Goal: Task Accomplishment & Management: Manage account settings

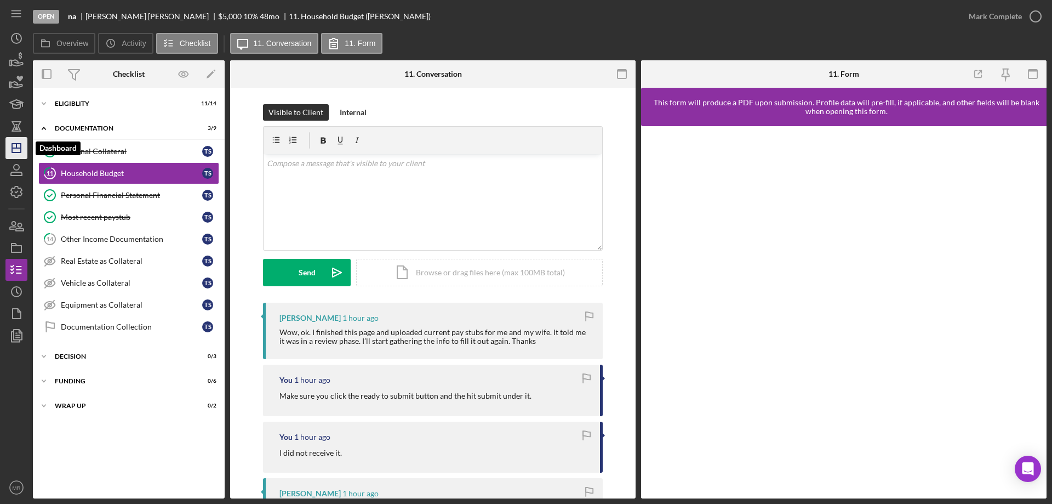
click at [15, 152] on icon "Icon/Dashboard" at bounding box center [16, 147] width 27 height 27
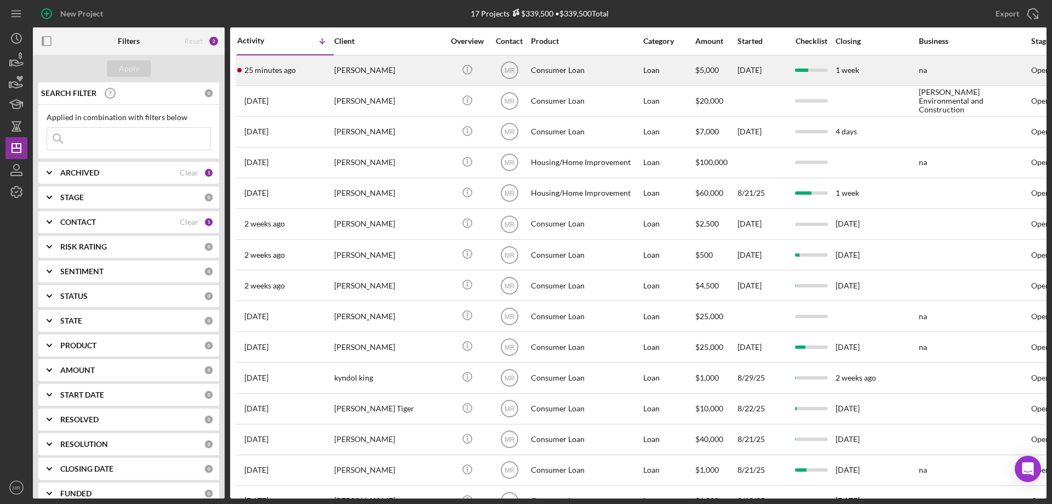
click at [350, 65] on div "[PERSON_NAME]" at bounding box center [389, 70] width 110 height 29
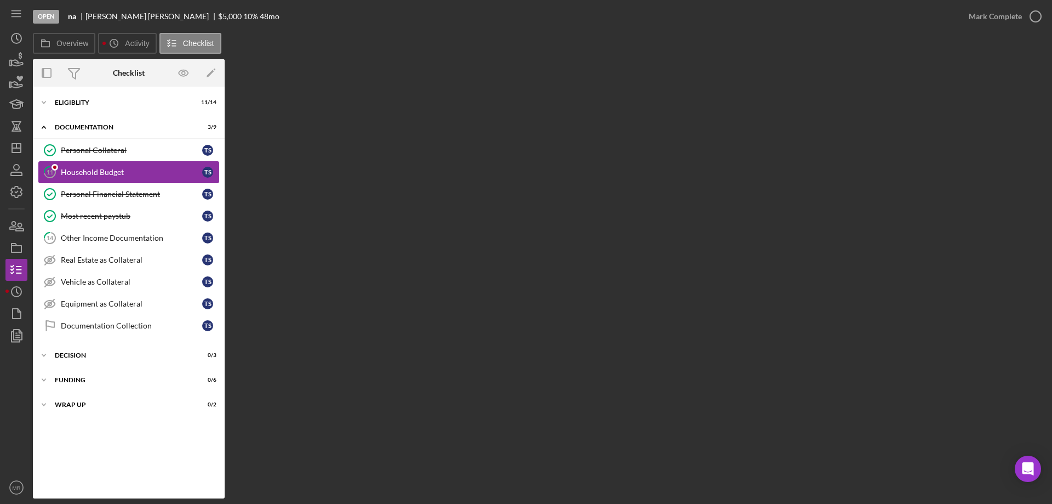
click at [100, 169] on div "Household Budget" at bounding box center [131, 172] width 141 height 9
click at [96, 194] on div "Personal Financial Statement" at bounding box center [131, 194] width 141 height 9
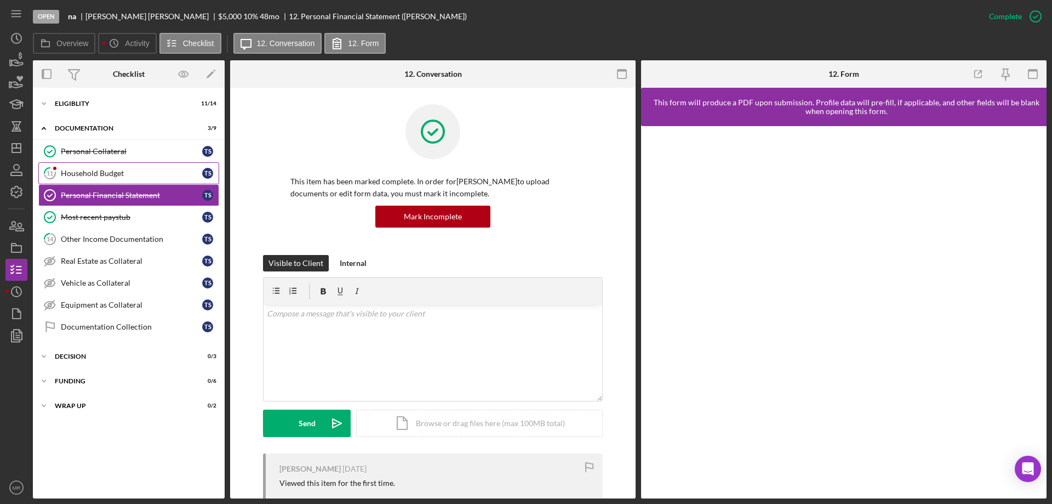
click at [98, 167] on link "11 Household Budget T S" at bounding box center [128, 173] width 181 height 22
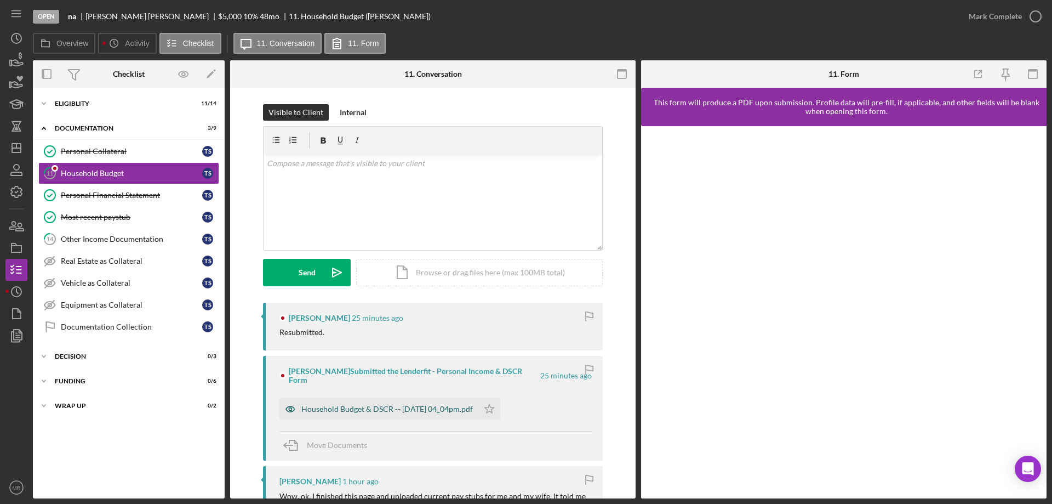
click at [373, 404] on div "Household Budget & DSCR -- [DATE] 04_04pm.pdf" at bounding box center [387, 408] width 172 height 9
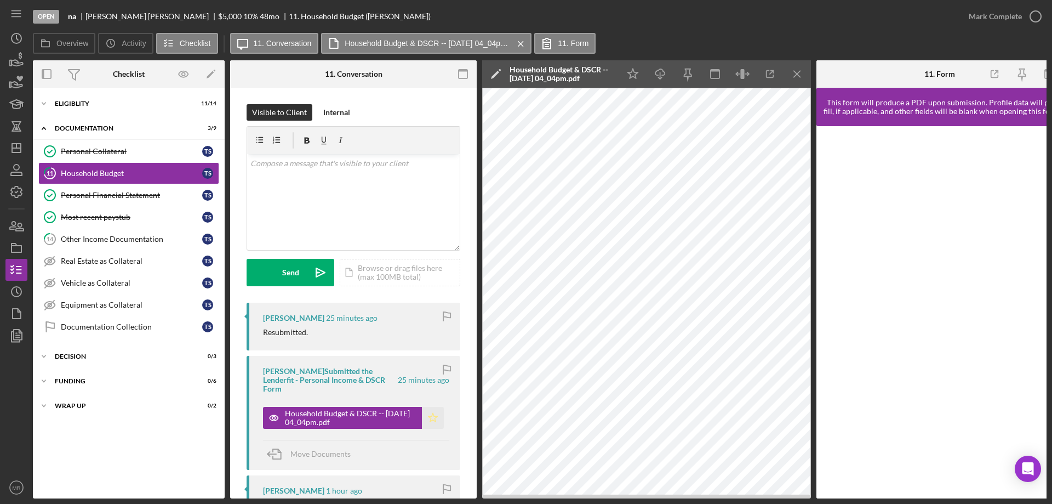
drag, startPoint x: 431, startPoint y: 403, endPoint x: 449, endPoint y: 403, distance: 18.6
click at [431, 407] on icon "Icon/Star" at bounding box center [433, 418] width 22 height 22
click at [1036, 10] on icon "button" at bounding box center [1035, 16] width 27 height 27
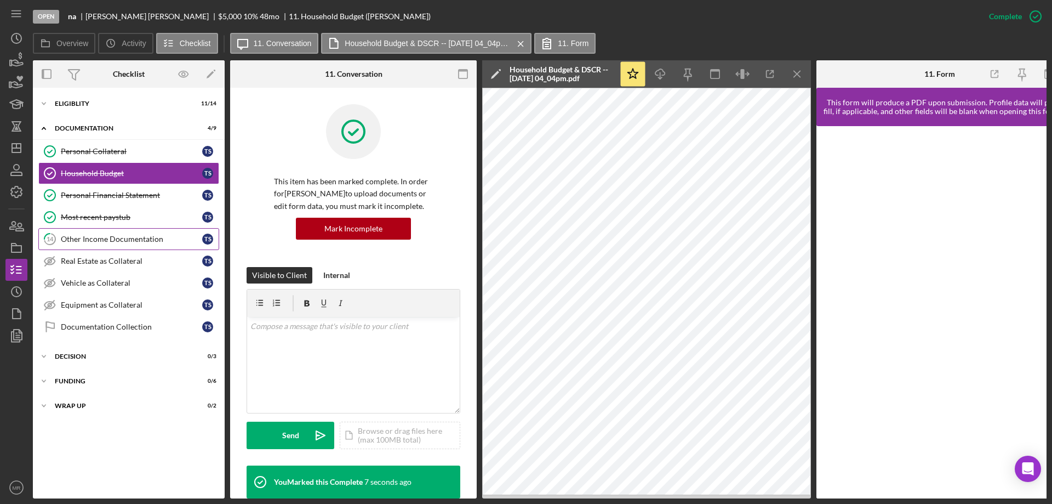
click at [79, 237] on div "Other Income Documentation" at bounding box center [131, 239] width 141 height 9
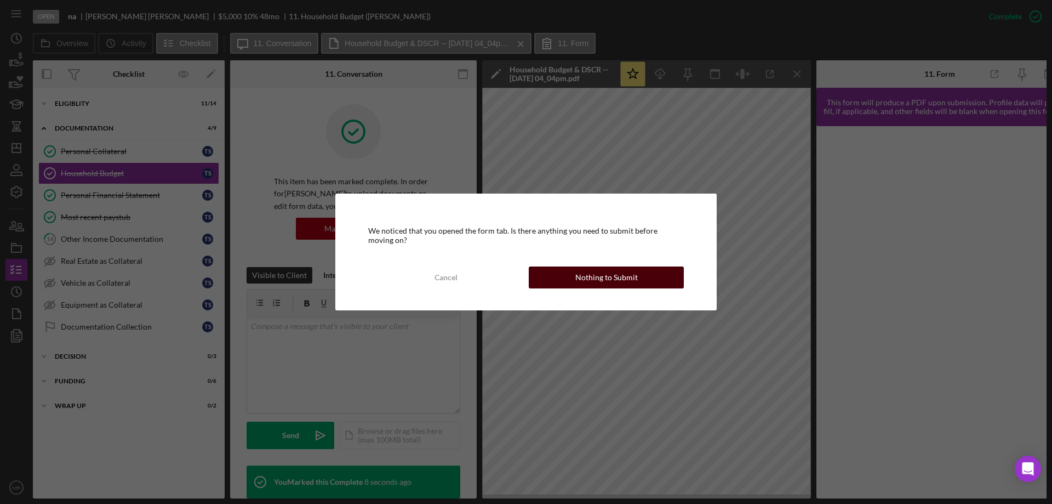
click at [597, 273] on div "Nothing to Submit" at bounding box center [606, 277] width 62 height 22
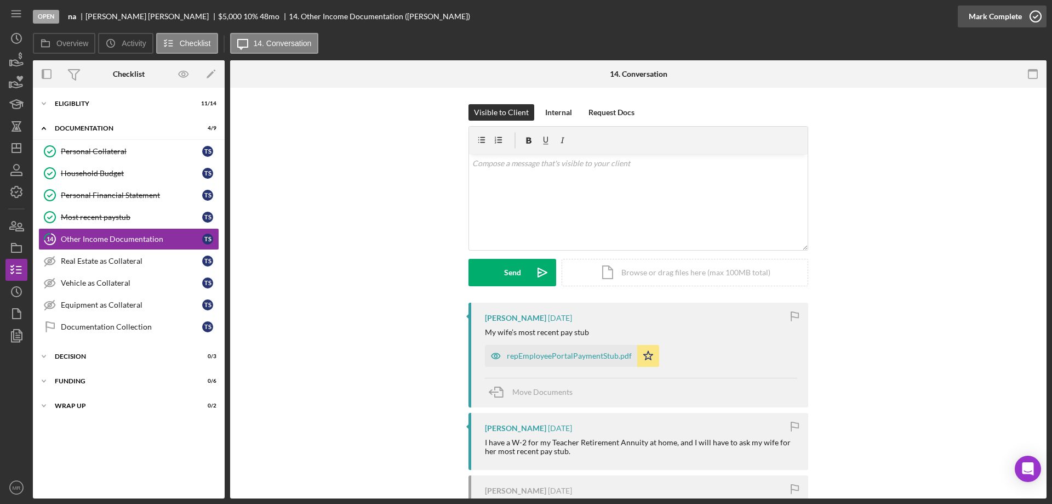
click at [1033, 14] on icon "button" at bounding box center [1035, 16] width 27 height 27
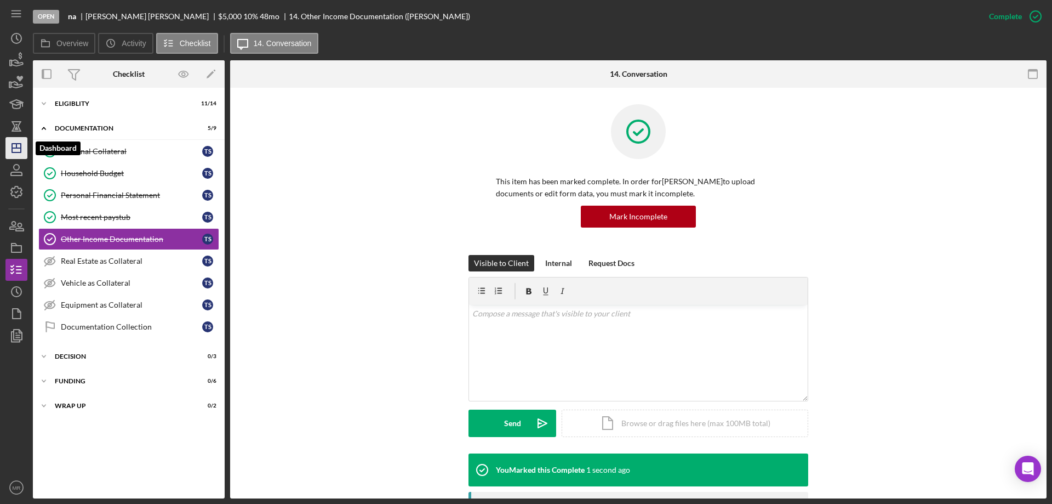
click at [10, 149] on icon "Icon/Dashboard" at bounding box center [16, 147] width 27 height 27
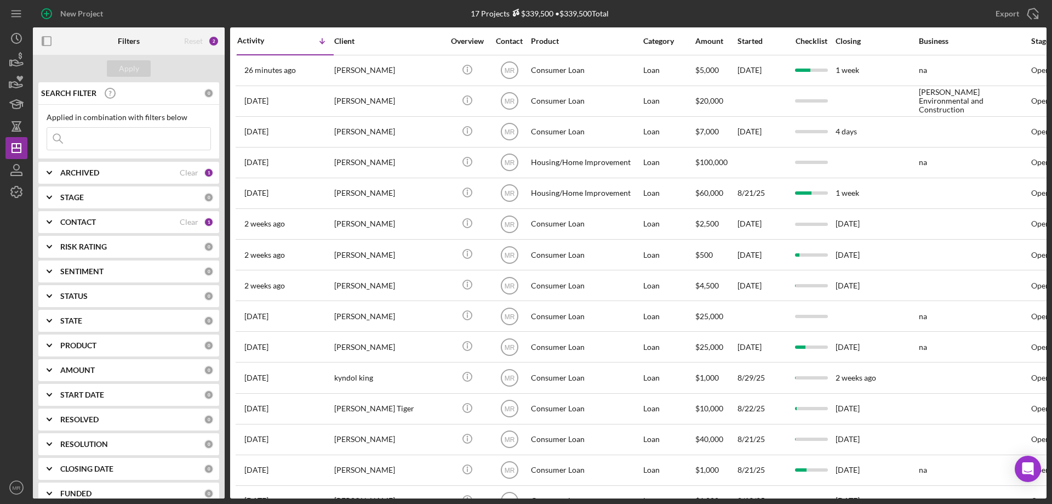
click at [86, 141] on input at bounding box center [128, 139] width 163 height 22
click at [83, 173] on b "ARCHIVED" at bounding box center [79, 172] width 39 height 9
click at [82, 233] on label "Archived" at bounding box center [137, 235] width 147 height 11
click at [58, 233] on input "Archived" at bounding box center [52, 235] width 11 height 11
checkbox input "true"
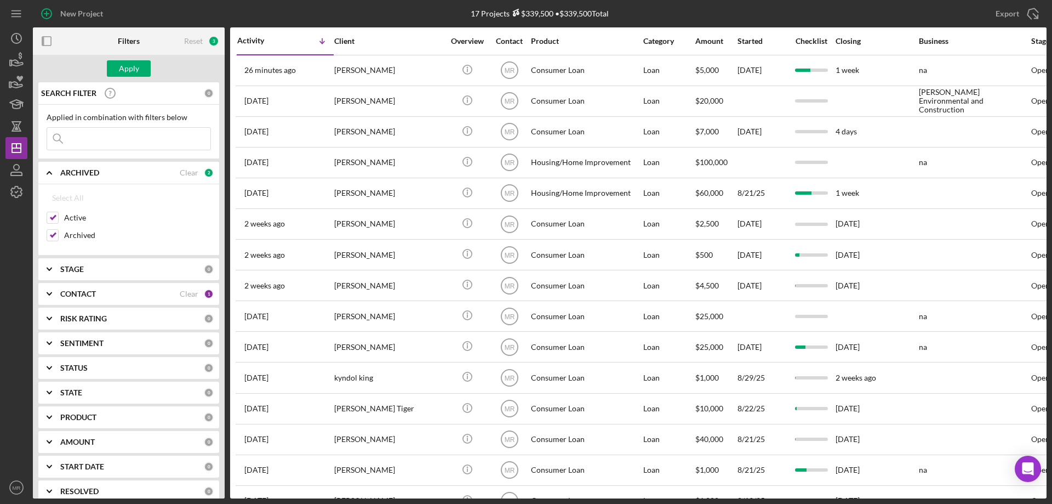
click at [106, 138] on input at bounding box center [128, 139] width 163 height 22
type input "[PERSON_NAME]"
click at [128, 65] on div "Apply" at bounding box center [129, 68] width 20 height 16
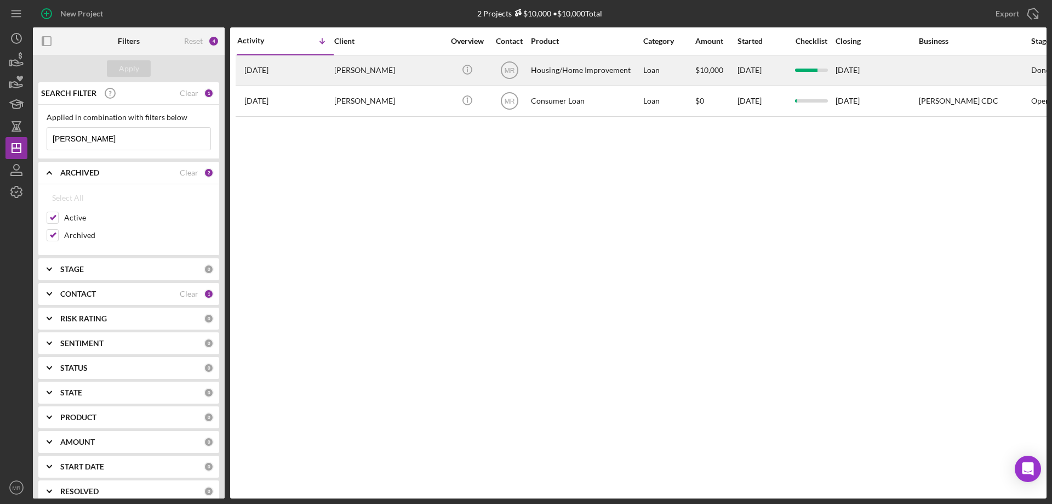
click at [427, 69] on div "[PERSON_NAME]" at bounding box center [389, 70] width 110 height 29
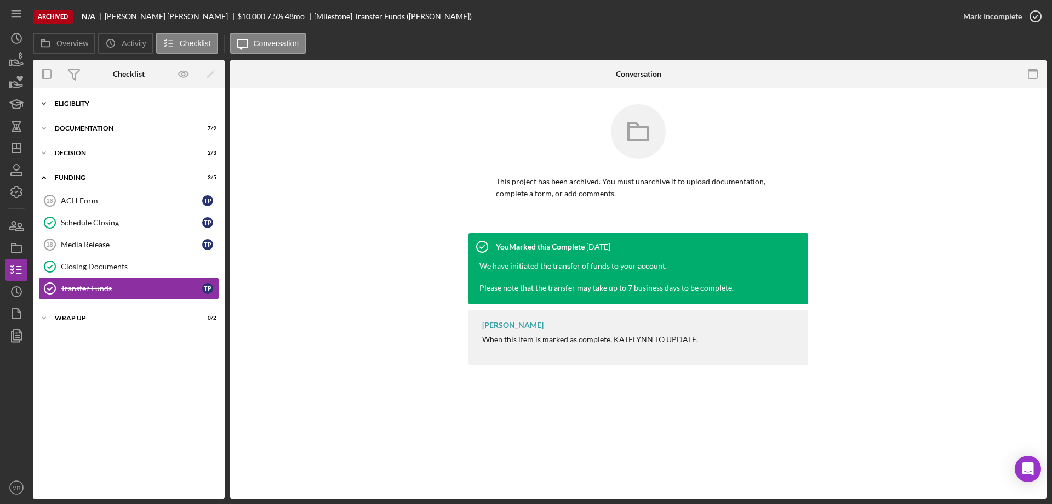
click at [64, 105] on div "Eligiblity" at bounding box center [133, 103] width 156 height 7
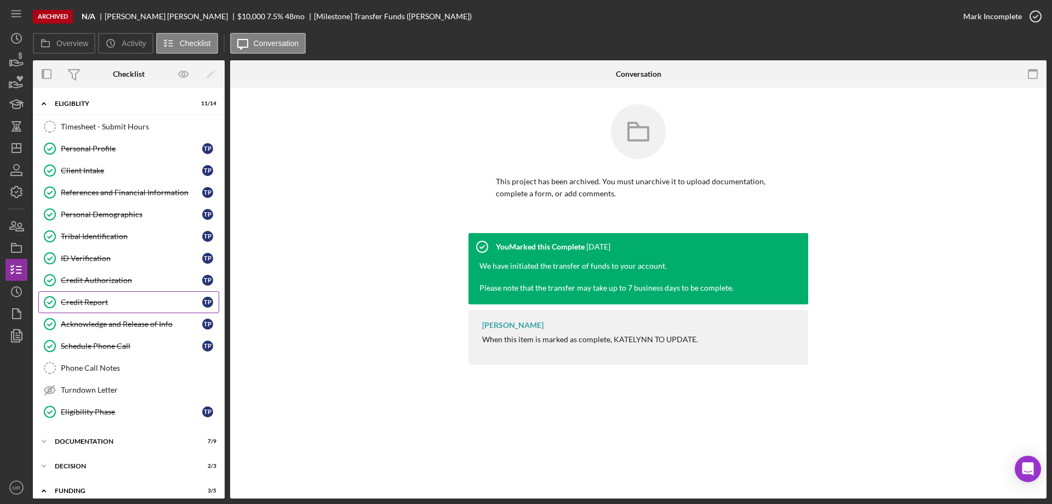
click at [90, 301] on div "Credit Report" at bounding box center [131, 302] width 141 height 9
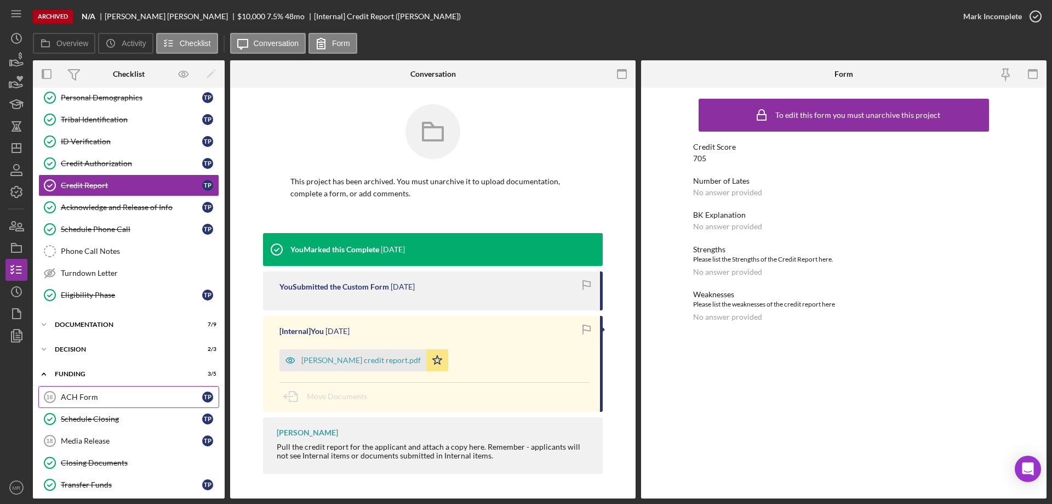
scroll to position [150, 0]
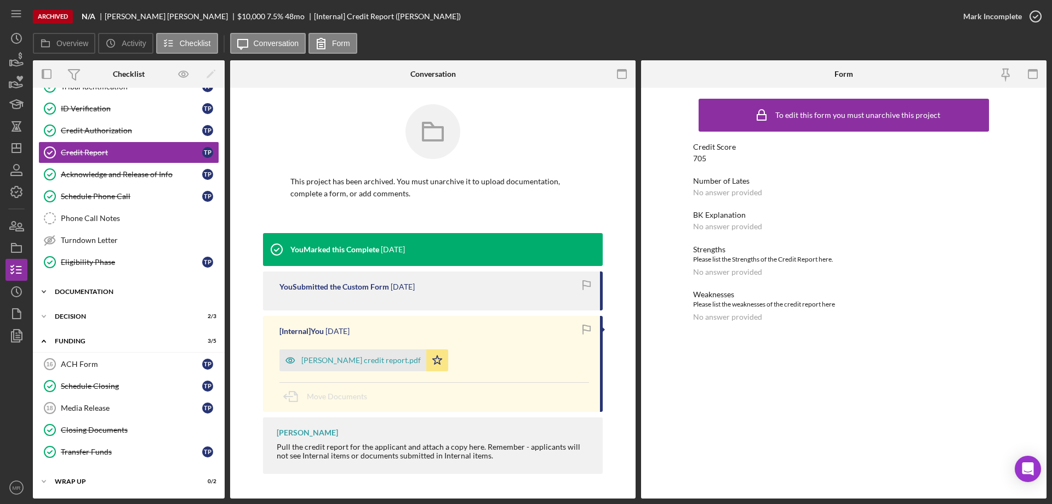
click at [98, 284] on div "Icon/Expander Documentation 7 / 9" at bounding box center [129, 292] width 192 height 22
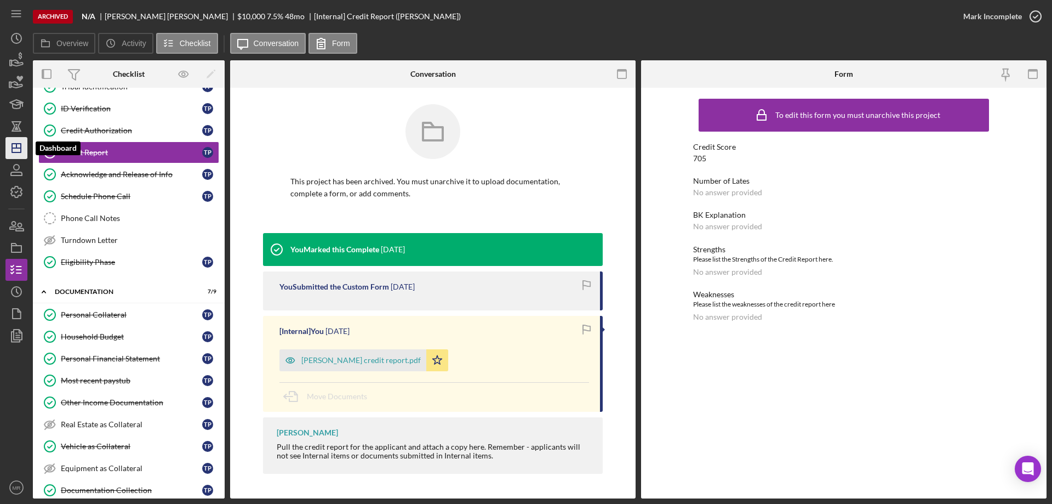
click at [15, 146] on icon "Icon/Dashboard" at bounding box center [16, 147] width 27 height 27
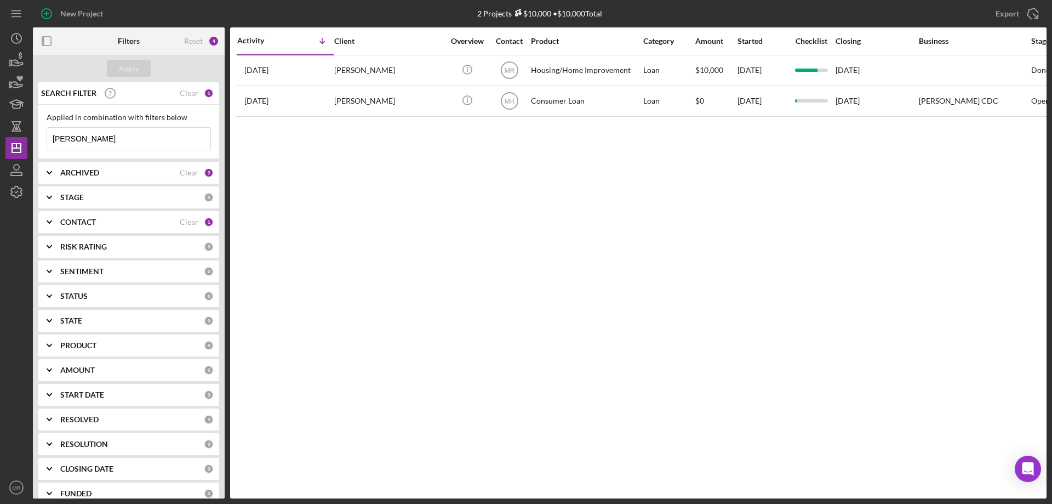
click at [185, 94] on div "Clear" at bounding box center [189, 93] width 19 height 9
click at [104, 172] on div "ARCHIVED" at bounding box center [119, 172] width 119 height 9
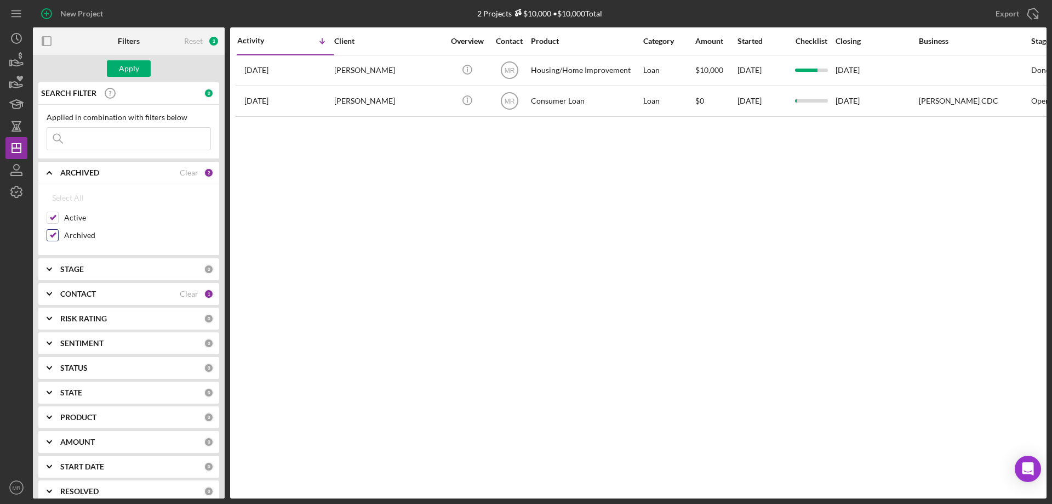
click at [84, 233] on label "Archived" at bounding box center [137, 235] width 147 height 11
click at [58, 233] on input "Archived" at bounding box center [52, 235] width 11 height 11
checkbox input "false"
click at [128, 62] on div "Apply" at bounding box center [129, 68] width 20 height 16
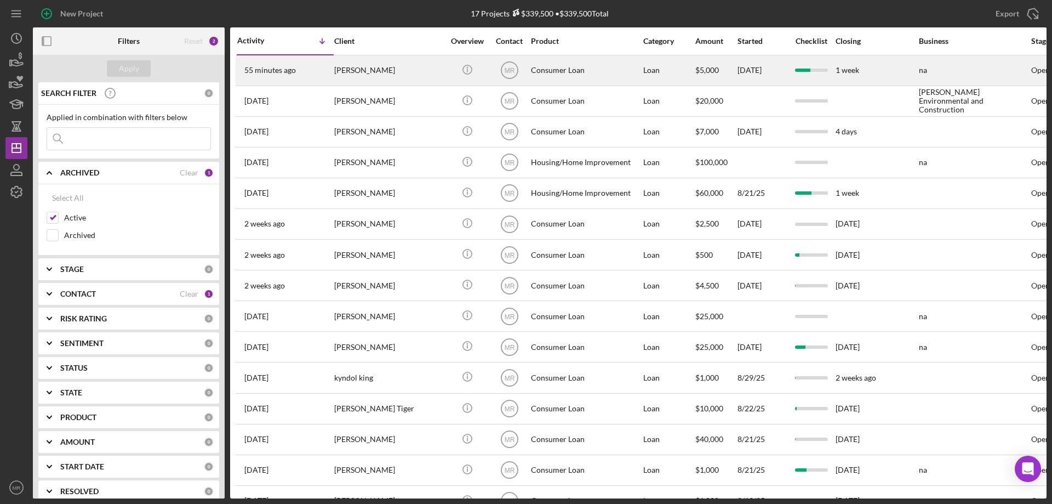
click at [450, 69] on div "Icon/Info" at bounding box center [467, 70] width 41 height 29
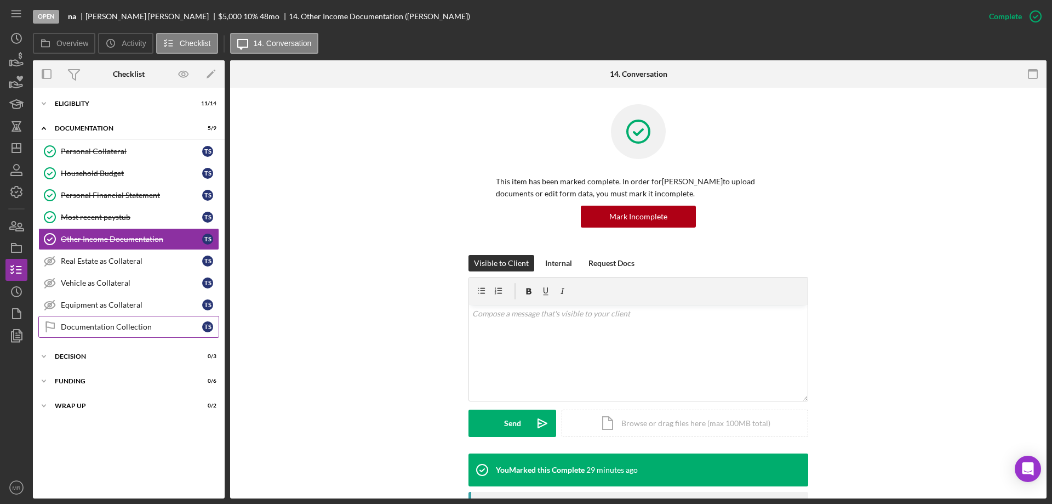
drag, startPoint x: 92, startPoint y: 327, endPoint x: 98, endPoint y: 326, distance: 6.1
click at [94, 327] on div "Documentation Collection" at bounding box center [131, 326] width 141 height 9
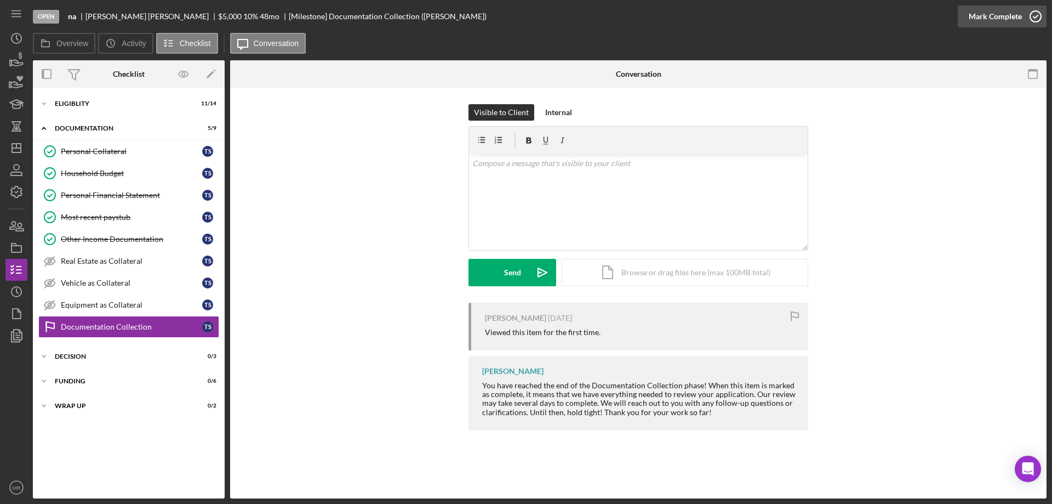
click at [1038, 13] on icon "button" at bounding box center [1035, 16] width 27 height 27
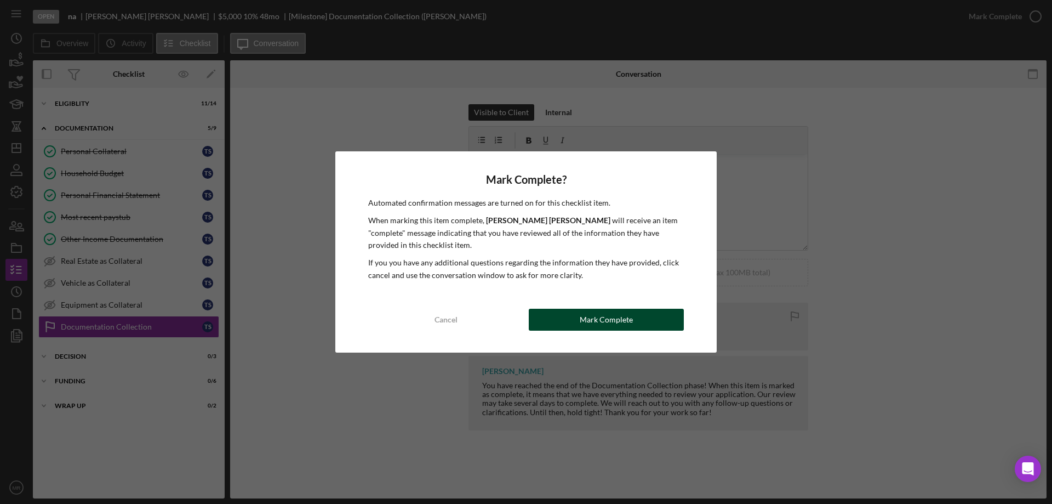
click at [615, 314] on div "Mark Complete" at bounding box center [606, 320] width 53 height 22
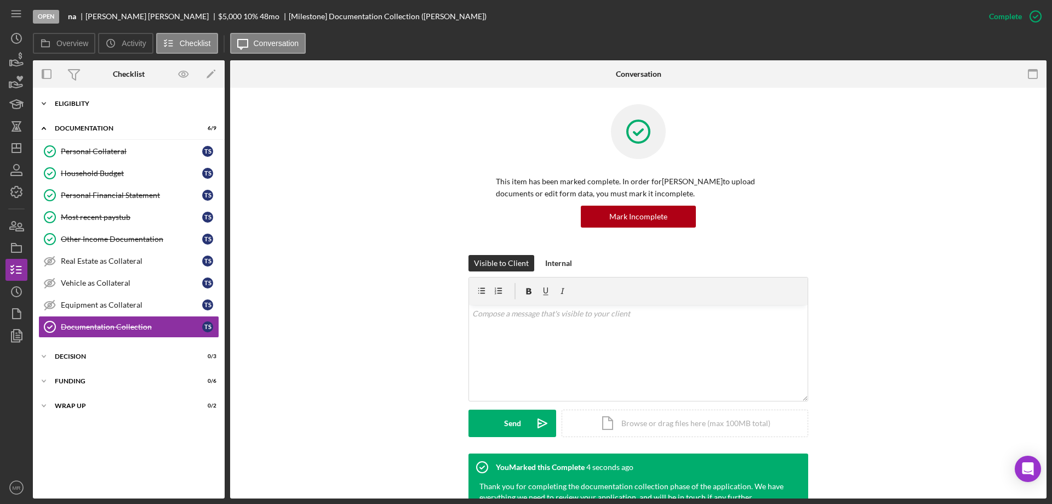
click at [85, 104] on div "Eligiblity" at bounding box center [133, 103] width 156 height 7
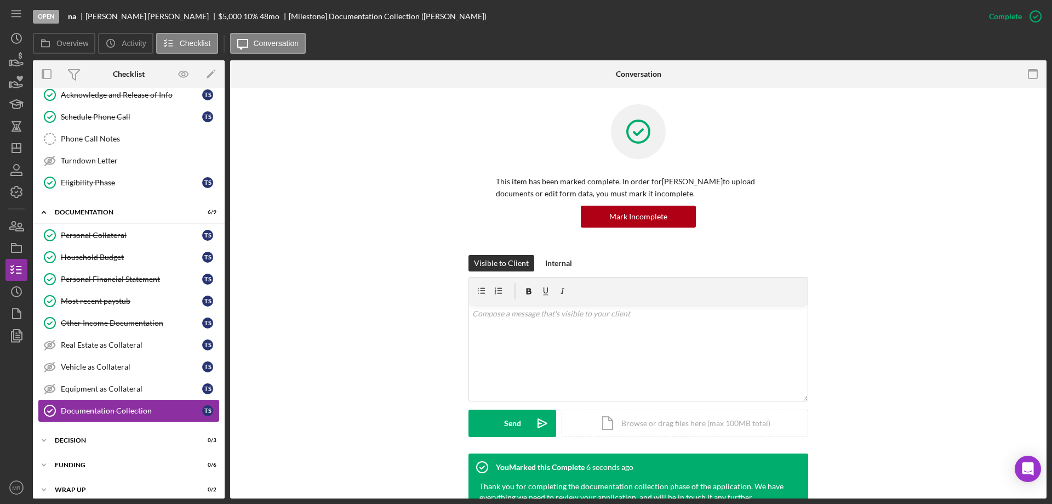
scroll to position [237, 0]
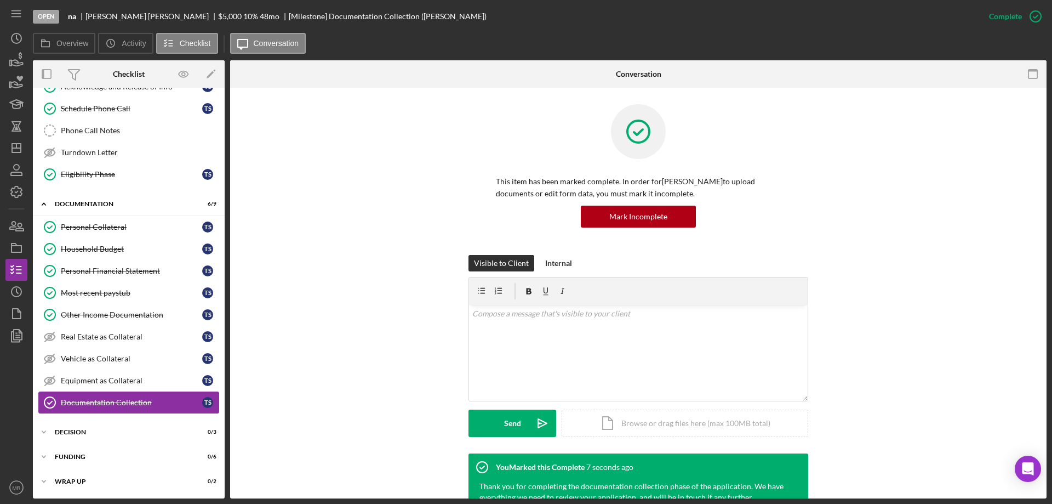
click at [104, 398] on div "Documentation Collection" at bounding box center [131, 402] width 141 height 9
click at [526, 334] on div "v Color teal Color pink Remove color Add row above Add row below Add column bef…" at bounding box center [638, 353] width 339 height 96
drag, startPoint x: 732, startPoint y: 312, endPoint x: 641, endPoint y: 318, distance: 90.6
click at [641, 318] on p "Great! I will get this written up in the morning and sent to the loan committee." at bounding box center [638, 313] width 333 height 12
drag, startPoint x: 515, startPoint y: 418, endPoint x: 794, endPoint y: 385, distance: 281.0
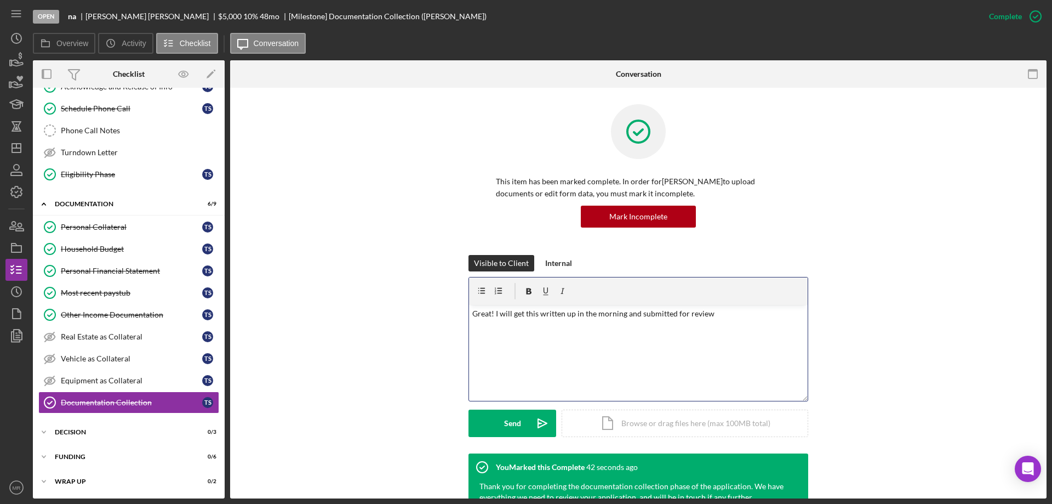
click at [518, 416] on div "Send" at bounding box center [512, 422] width 17 height 27
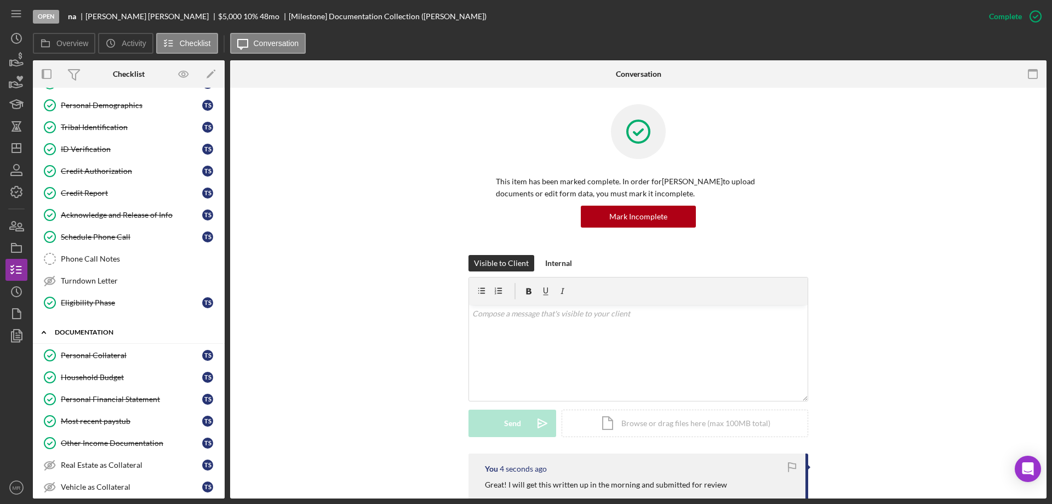
scroll to position [110, 0]
click at [106, 352] on div "Personal Collateral" at bounding box center [131, 354] width 141 height 9
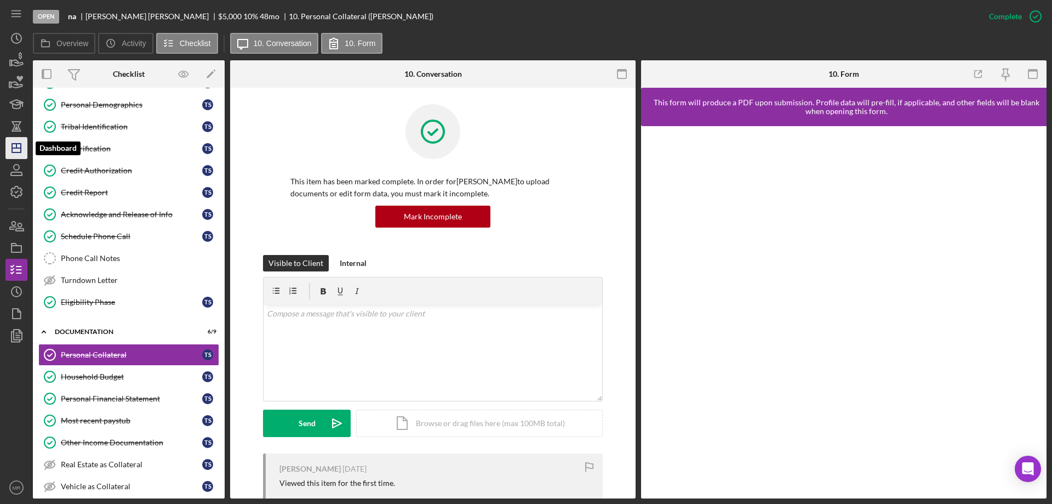
click at [16, 150] on icon "Icon/Dashboard" at bounding box center [16, 147] width 27 height 27
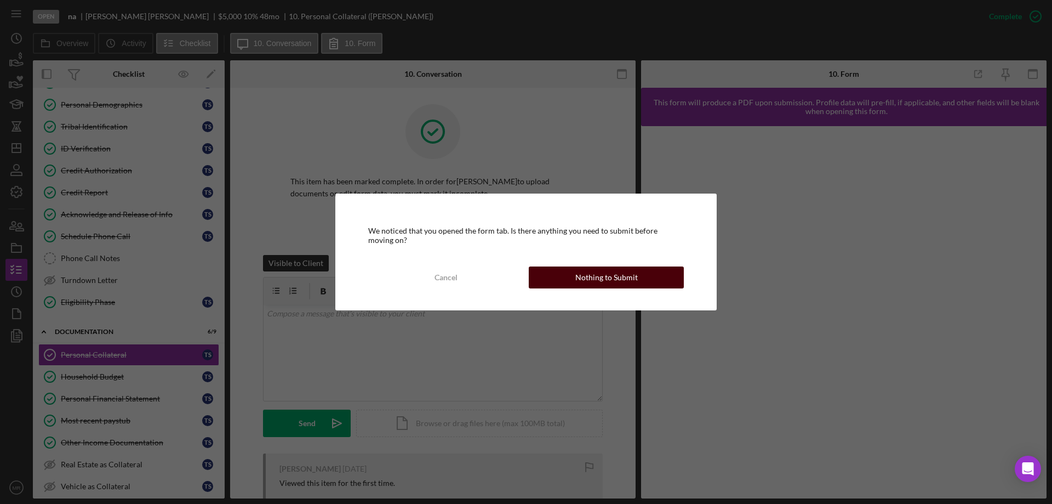
click at [589, 279] on div "Nothing to Submit" at bounding box center [606, 277] width 62 height 22
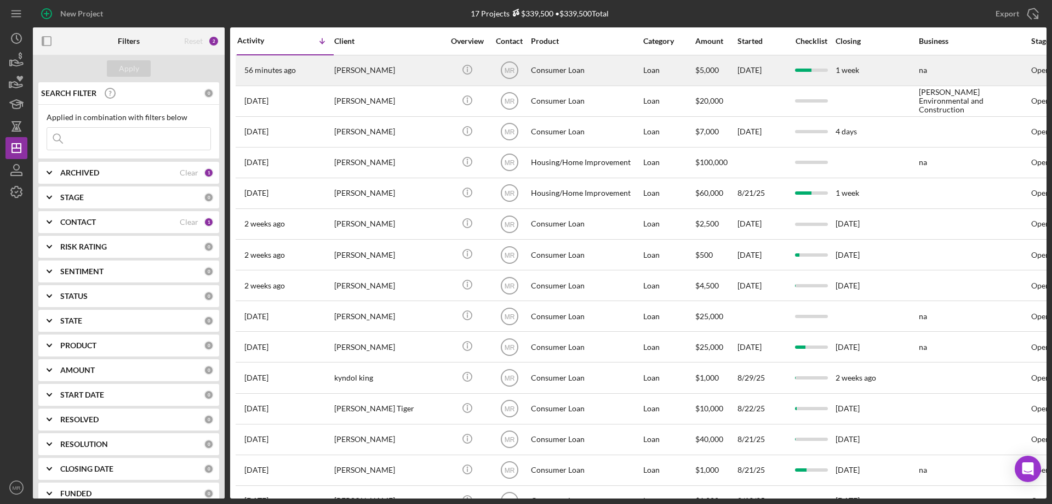
click at [389, 70] on div "[PERSON_NAME]" at bounding box center [389, 70] width 110 height 29
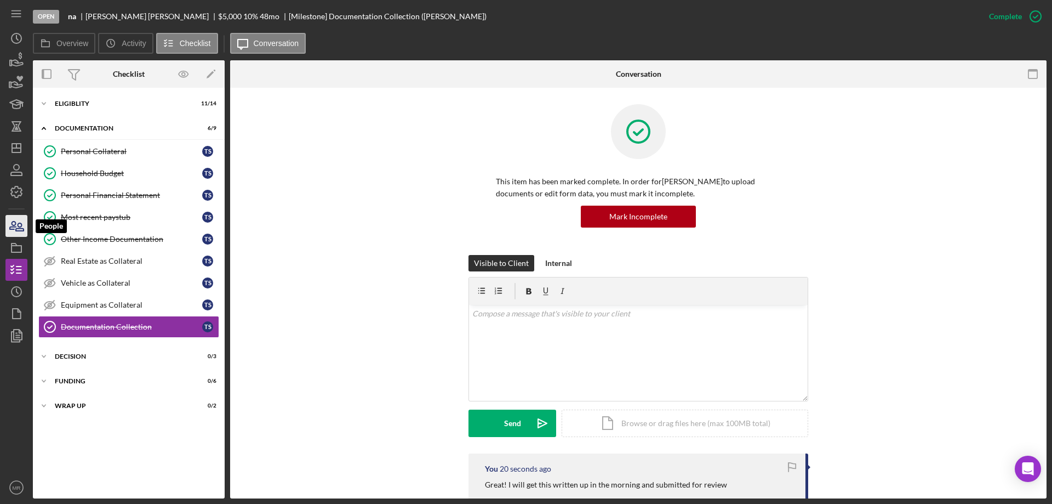
click at [14, 226] on icon "button" at bounding box center [13, 225] width 6 height 8
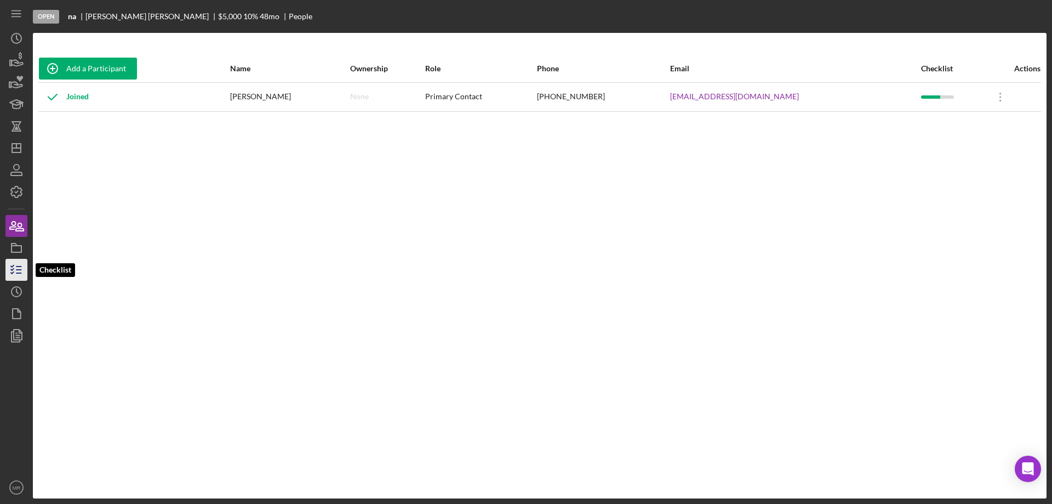
click at [13, 270] on polyline "button" at bounding box center [12, 270] width 3 height 2
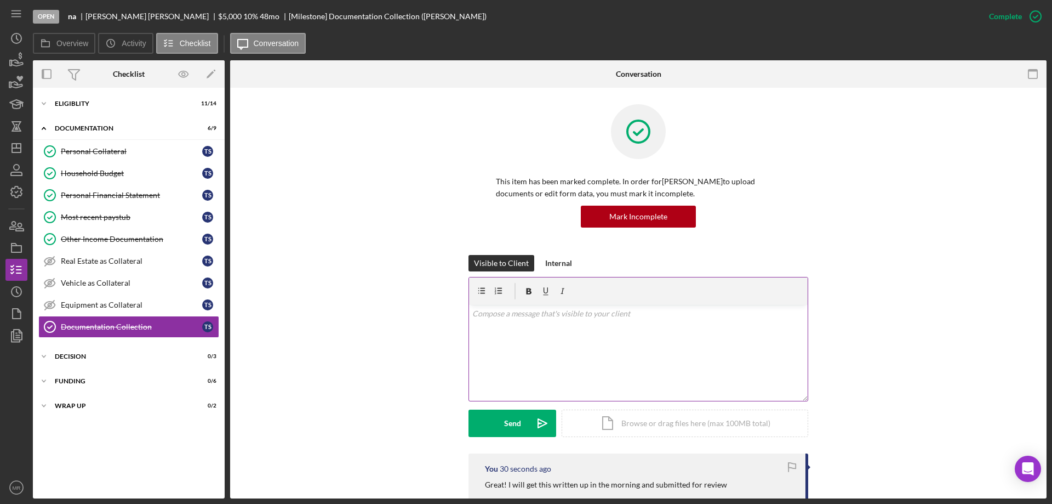
click at [523, 333] on div "v Color teal Color pink Remove color Add row above Add row below Add column bef…" at bounding box center [638, 353] width 339 height 96
click at [506, 417] on div "Send" at bounding box center [512, 422] width 17 height 27
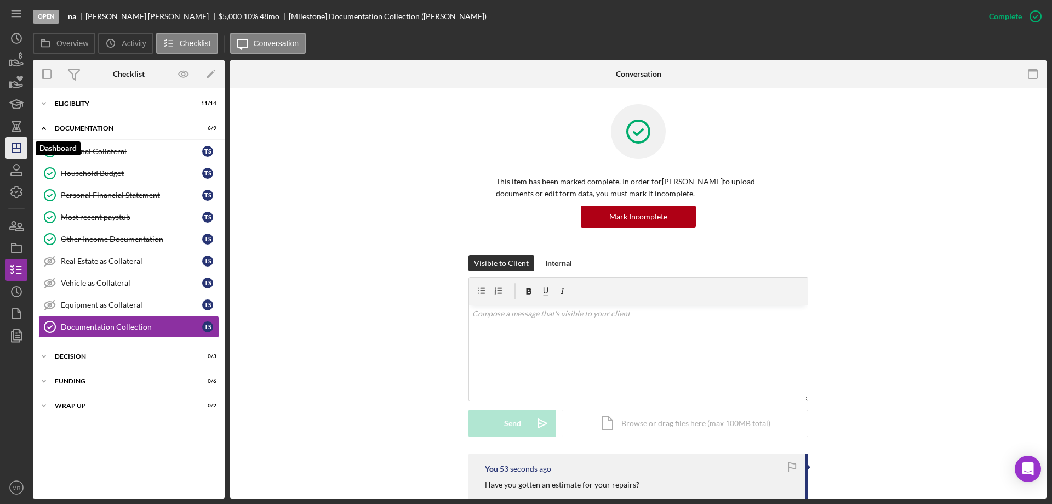
click at [14, 148] on line "button" at bounding box center [16, 148] width 9 height 0
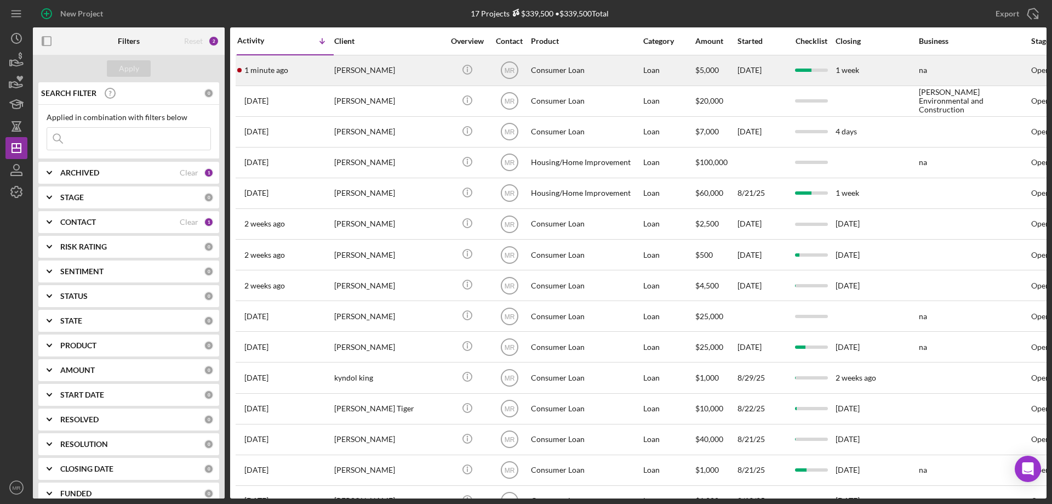
click at [356, 75] on div "[PERSON_NAME]" at bounding box center [389, 70] width 110 height 29
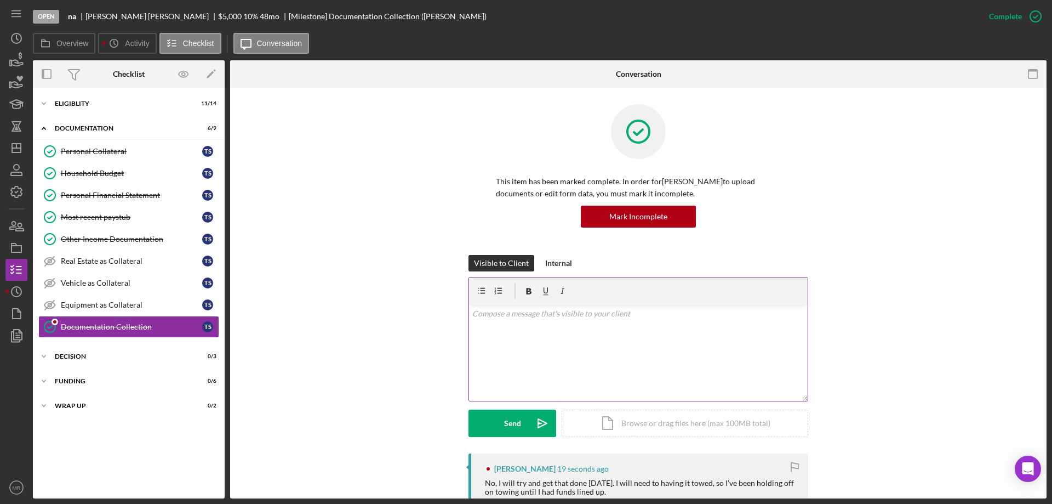
click at [567, 368] on div "v Color teal Color pink Remove color Add row above Add row below Add column bef…" at bounding box center [638, 353] width 339 height 96
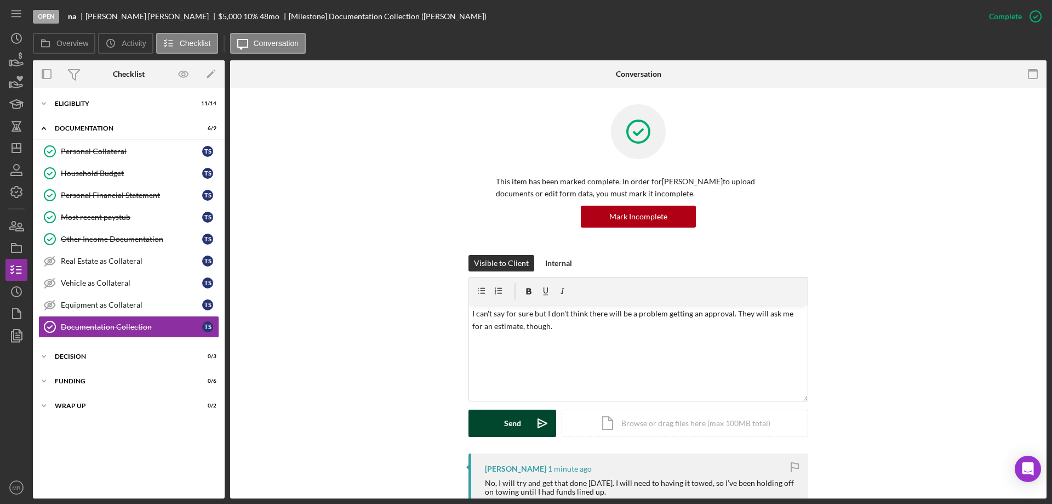
click at [519, 430] on button "Send Icon/icon-invite-send" at bounding box center [513, 422] width 88 height 27
